Goal: Navigation & Orientation: Find specific page/section

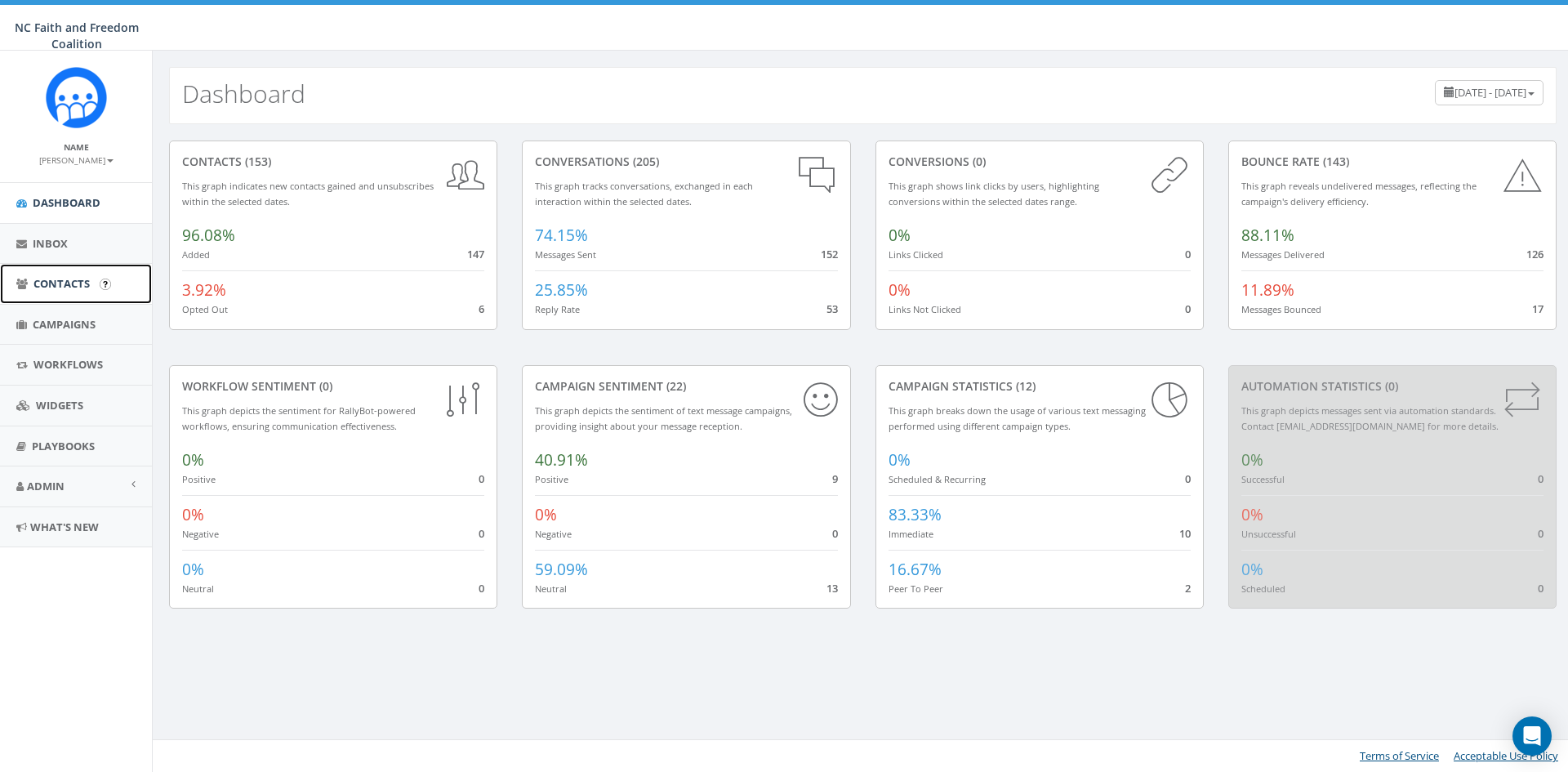
click at [66, 284] on span "Contacts" at bounding box center [62, 283] width 57 height 15
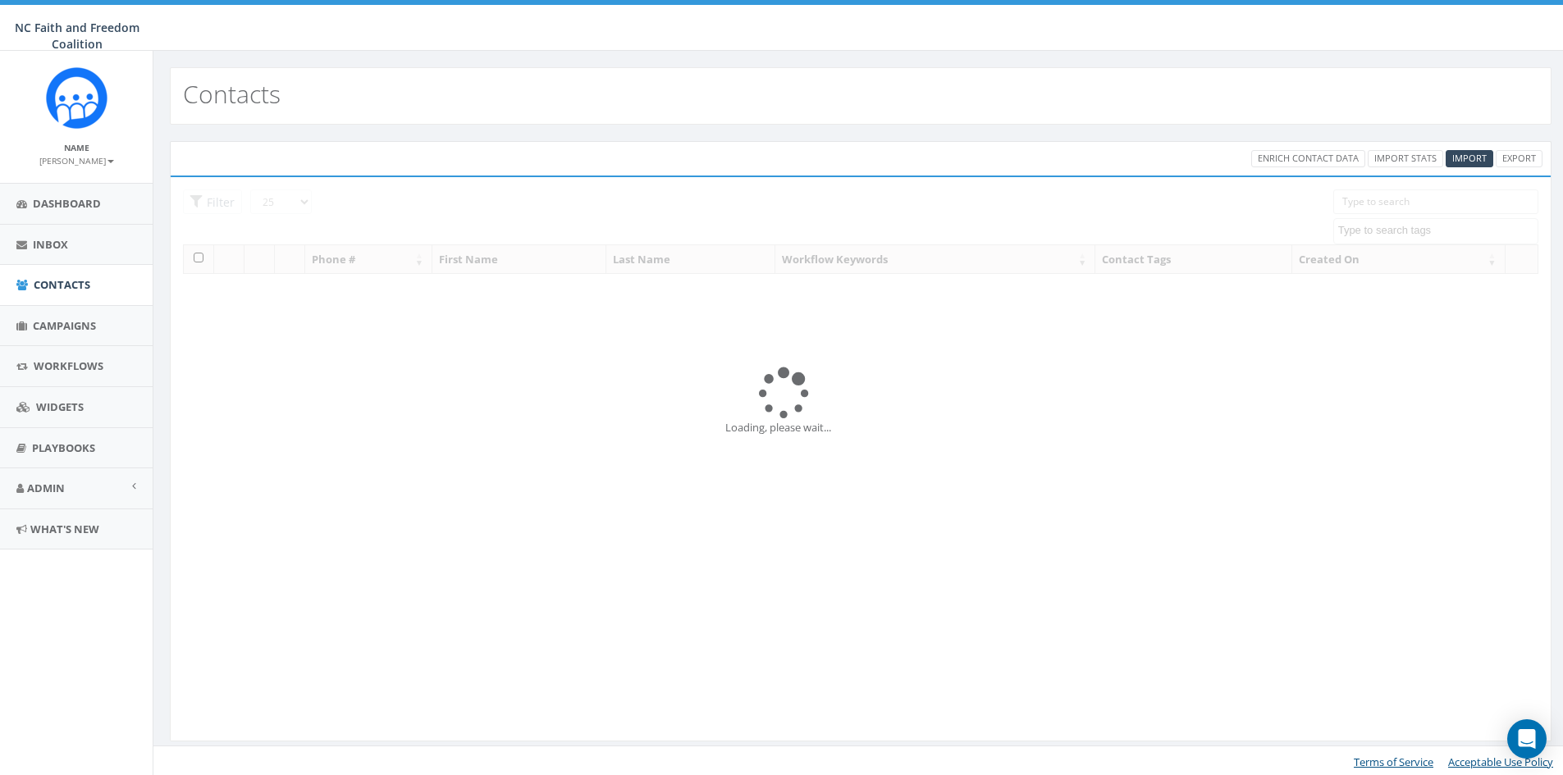
select select
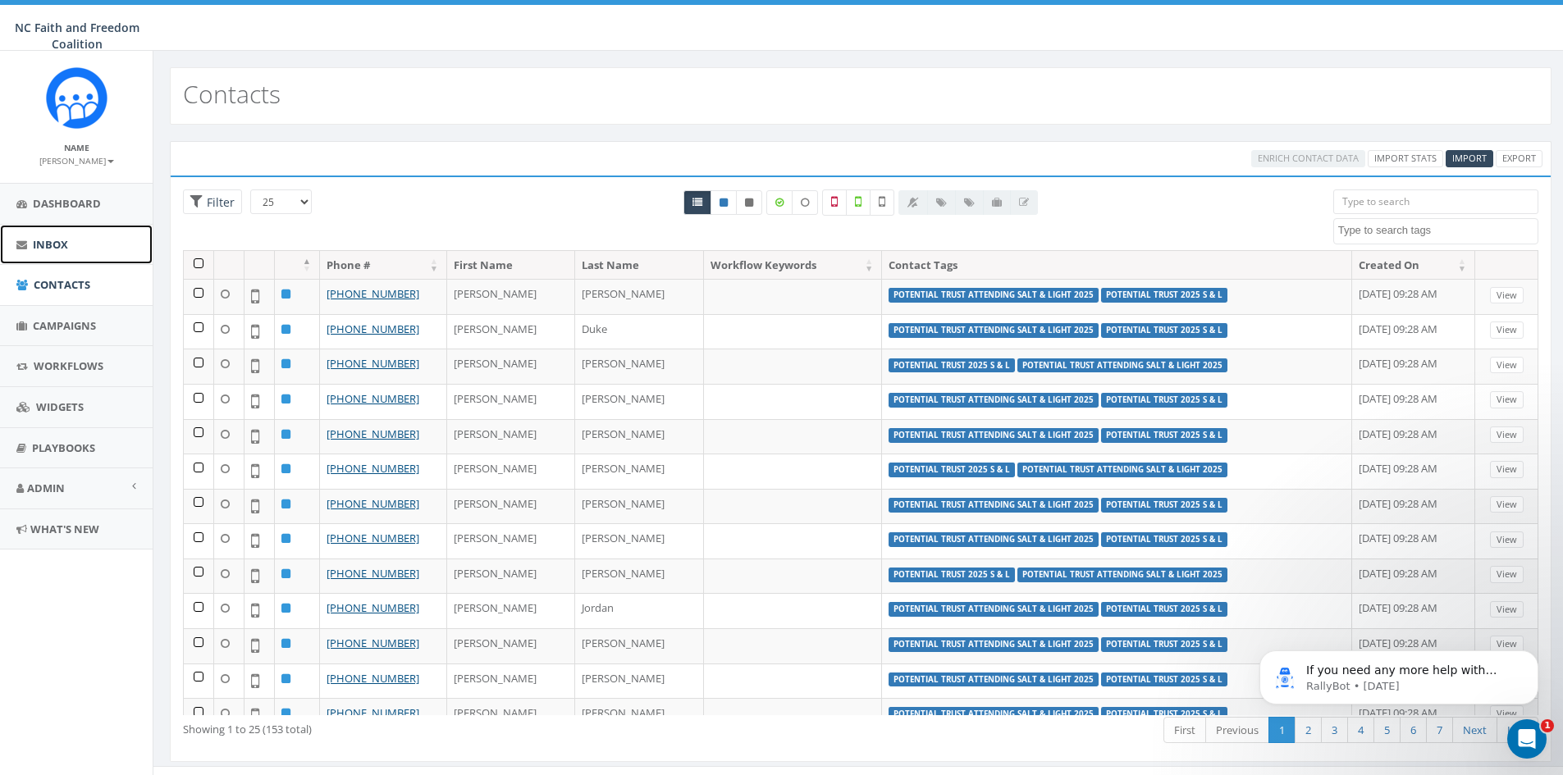
click at [69, 250] on link "Inbox" at bounding box center [76, 245] width 153 height 40
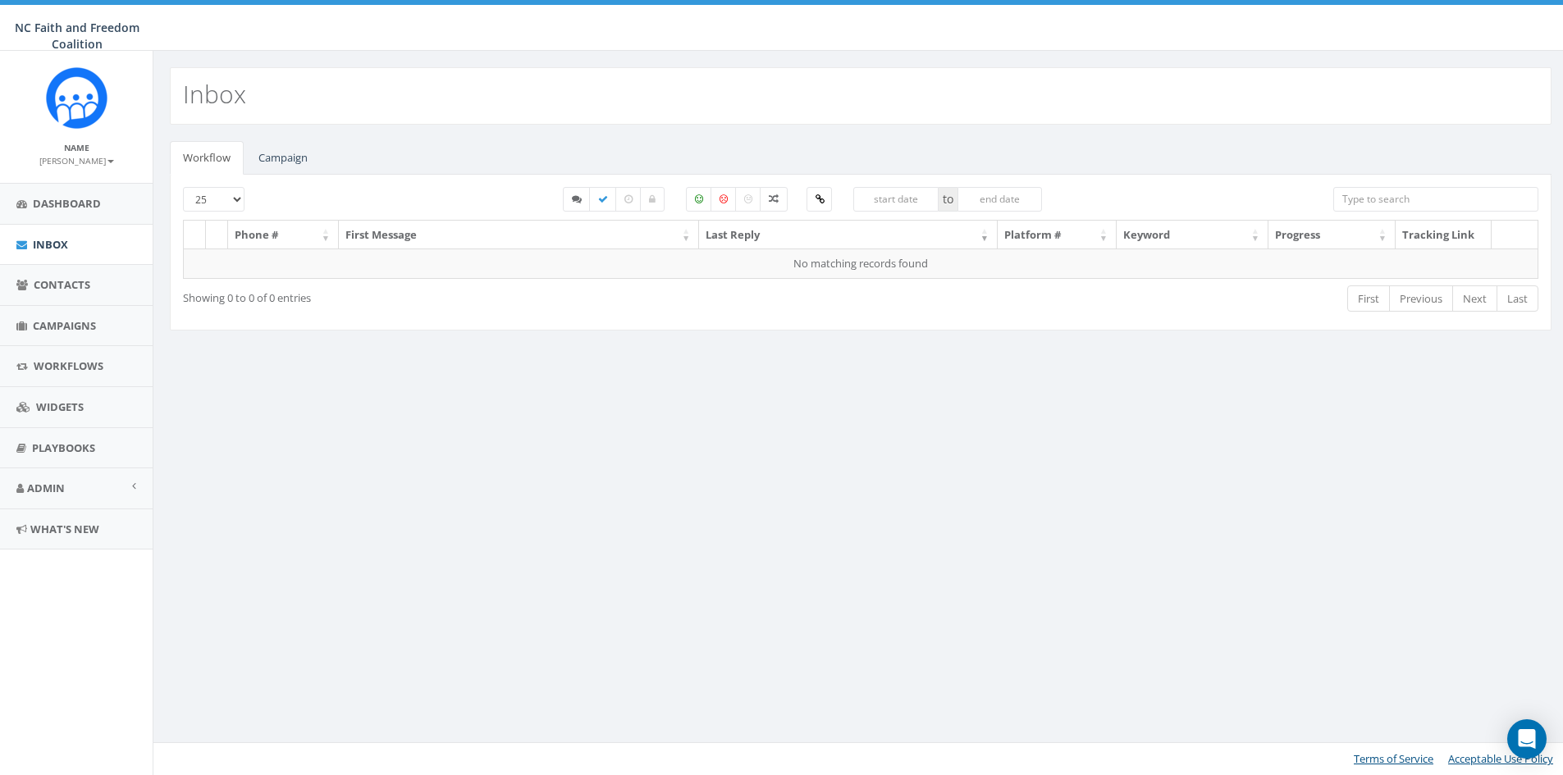
select select
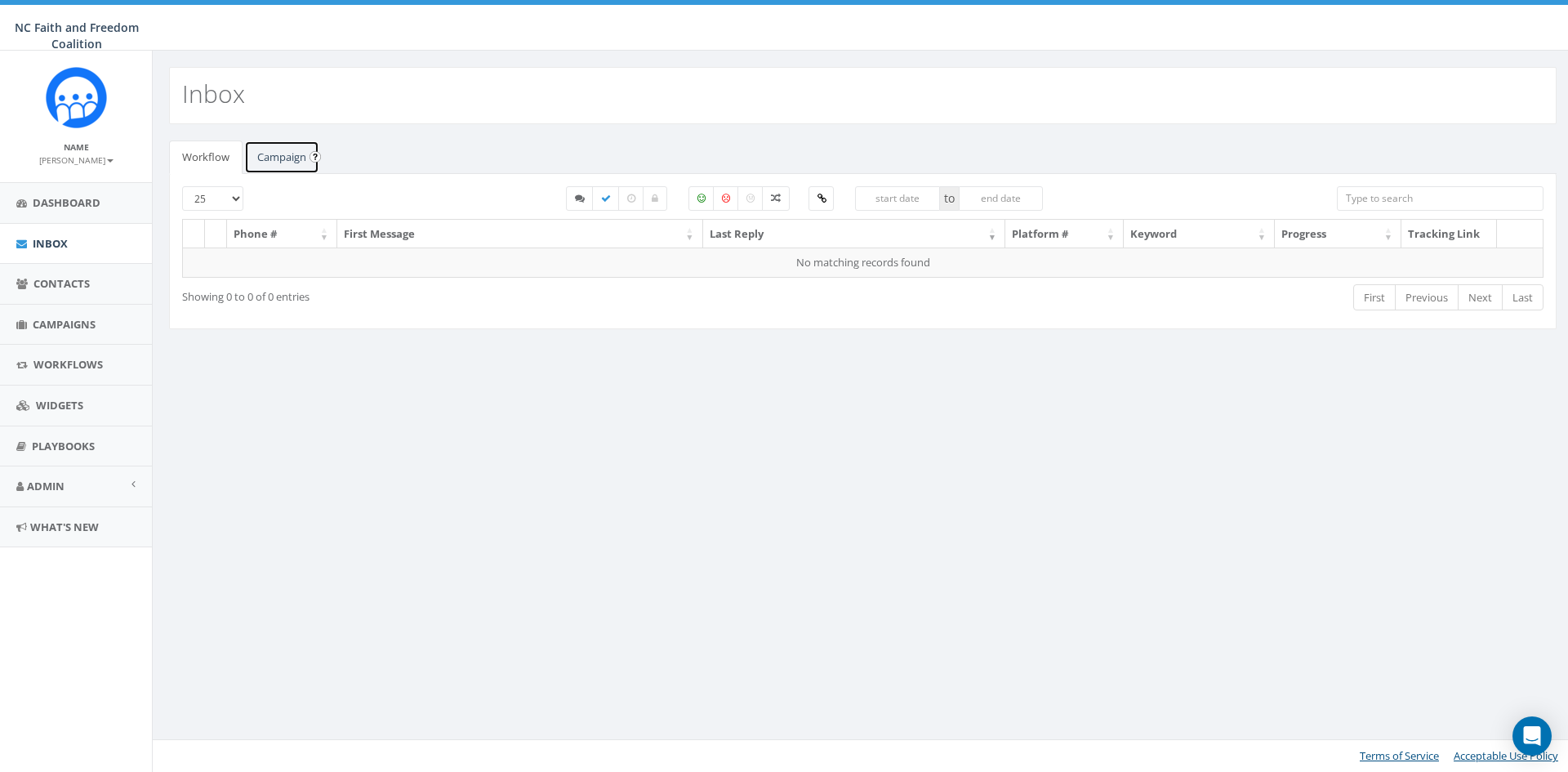
click at [280, 157] on link "Campaign" at bounding box center [281, 157] width 75 height 34
